Goal: Information Seeking & Learning: Learn about a topic

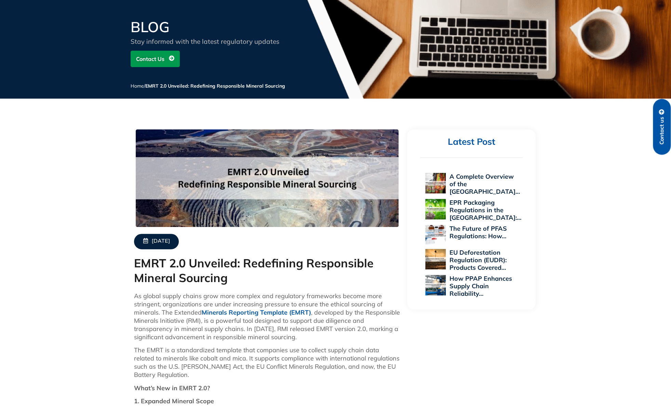
scroll to position [239, 0]
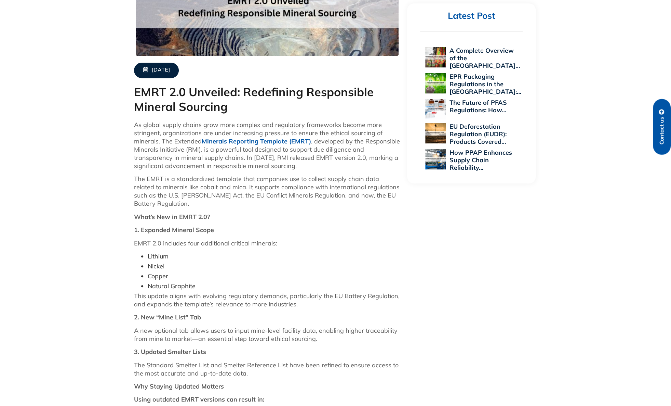
click at [300, 144] on link "Minerals Reporting Template (EMRT)" at bounding box center [256, 141] width 109 height 8
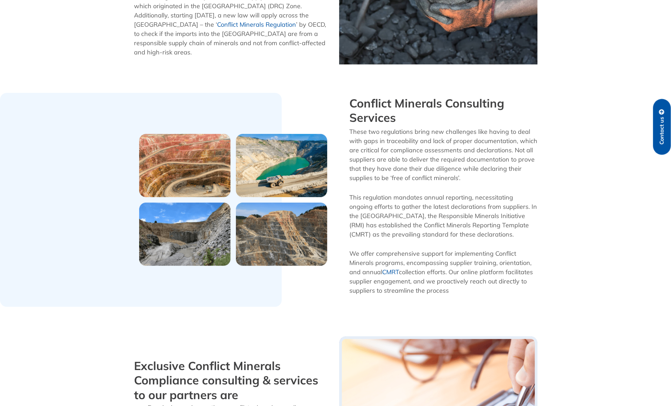
scroll to position [275, 0]
